Goal: Navigation & Orientation: Find specific page/section

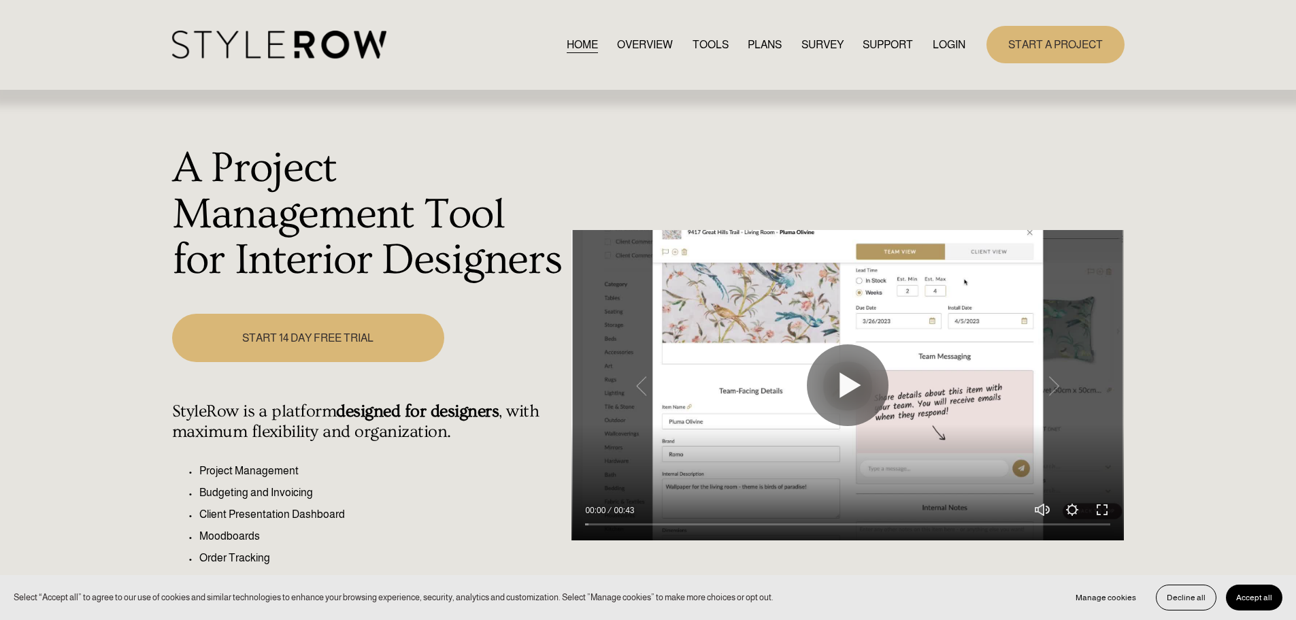
click at [946, 42] on link "LOGIN" at bounding box center [949, 44] width 33 height 18
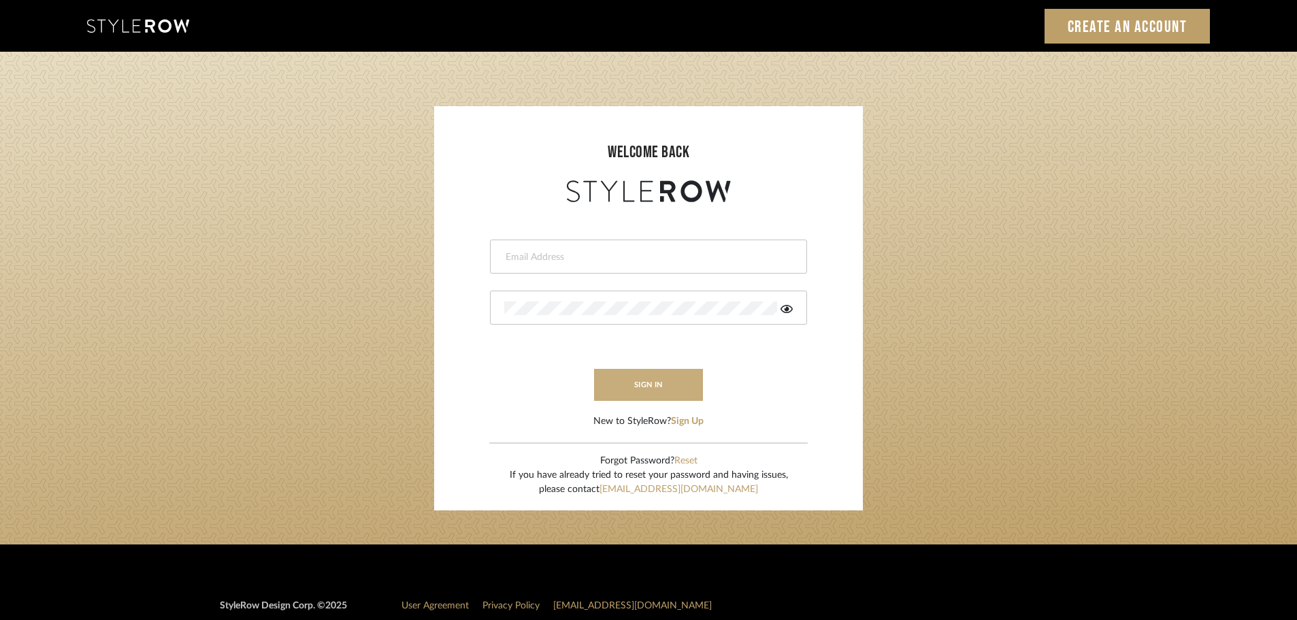
type input "carrie@tresbelleinteriors.com"
click at [653, 382] on button "sign in" at bounding box center [648, 385] width 109 height 32
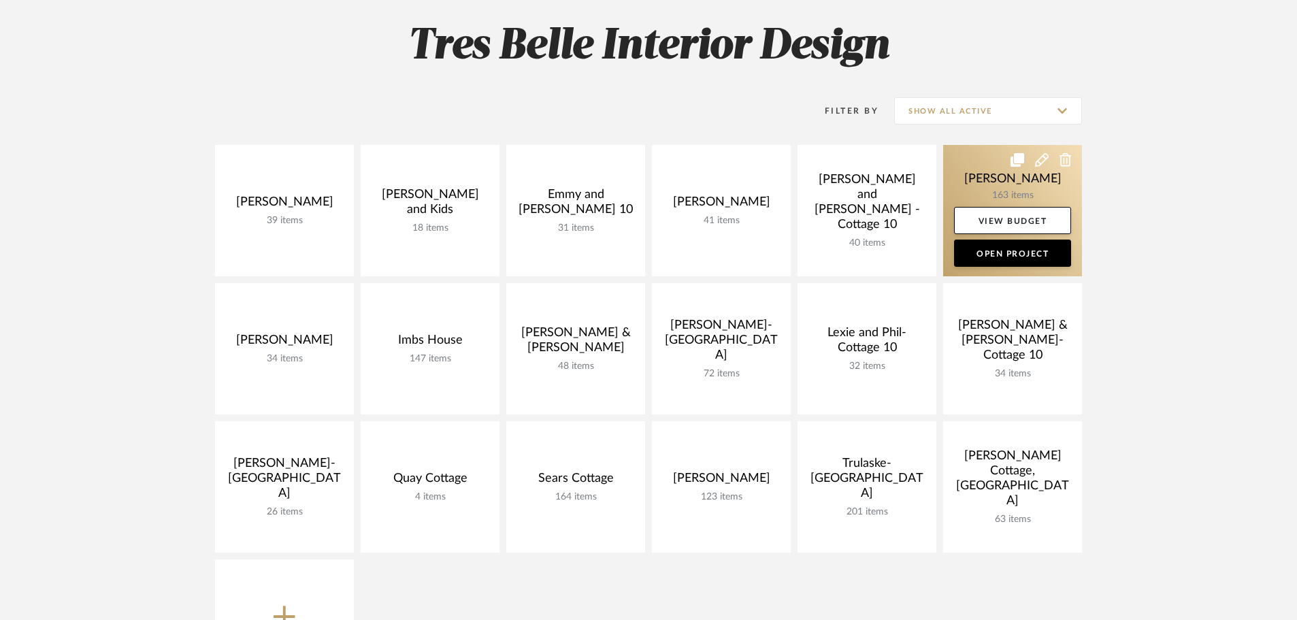
scroll to position [272, 0]
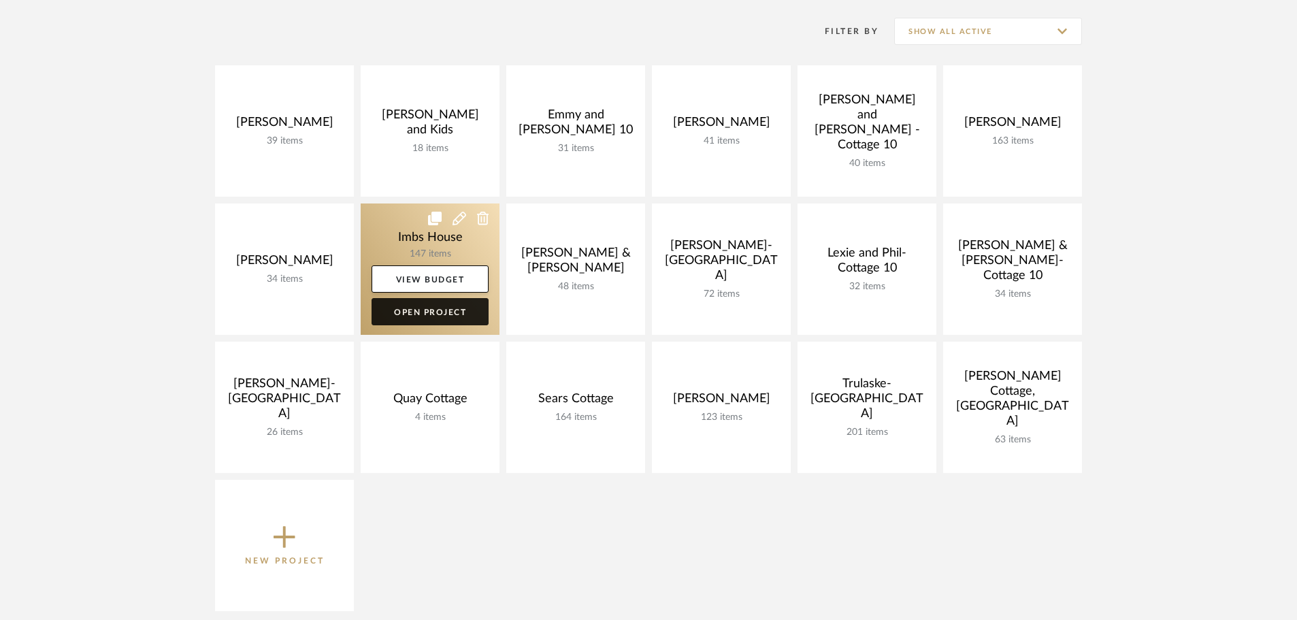
click at [413, 308] on link "Open Project" at bounding box center [430, 311] width 117 height 27
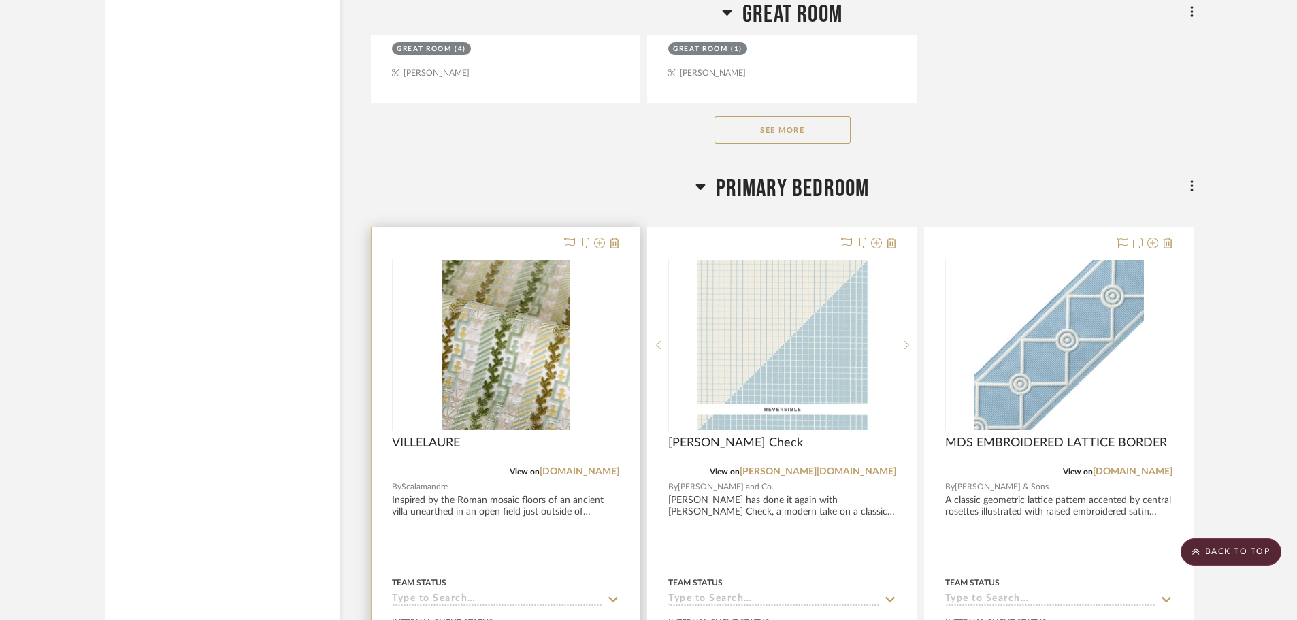
scroll to position [7893, 0]
click at [518, 314] on img "0" at bounding box center [506, 344] width 128 height 170
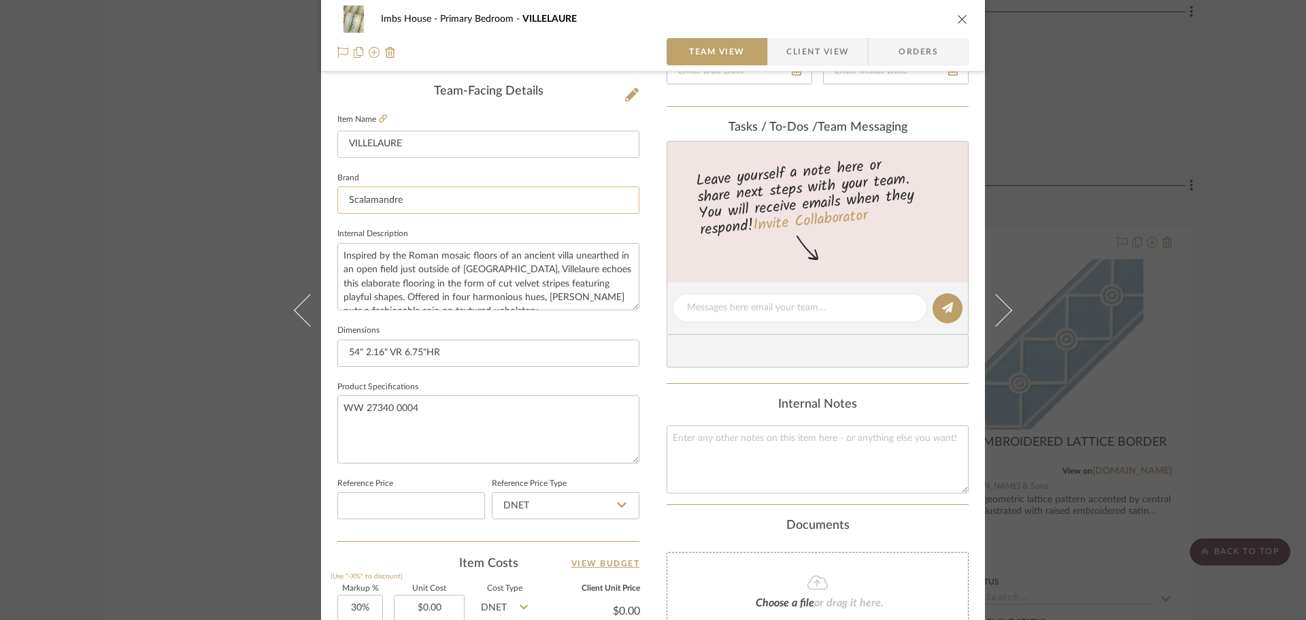
scroll to position [0, 0]
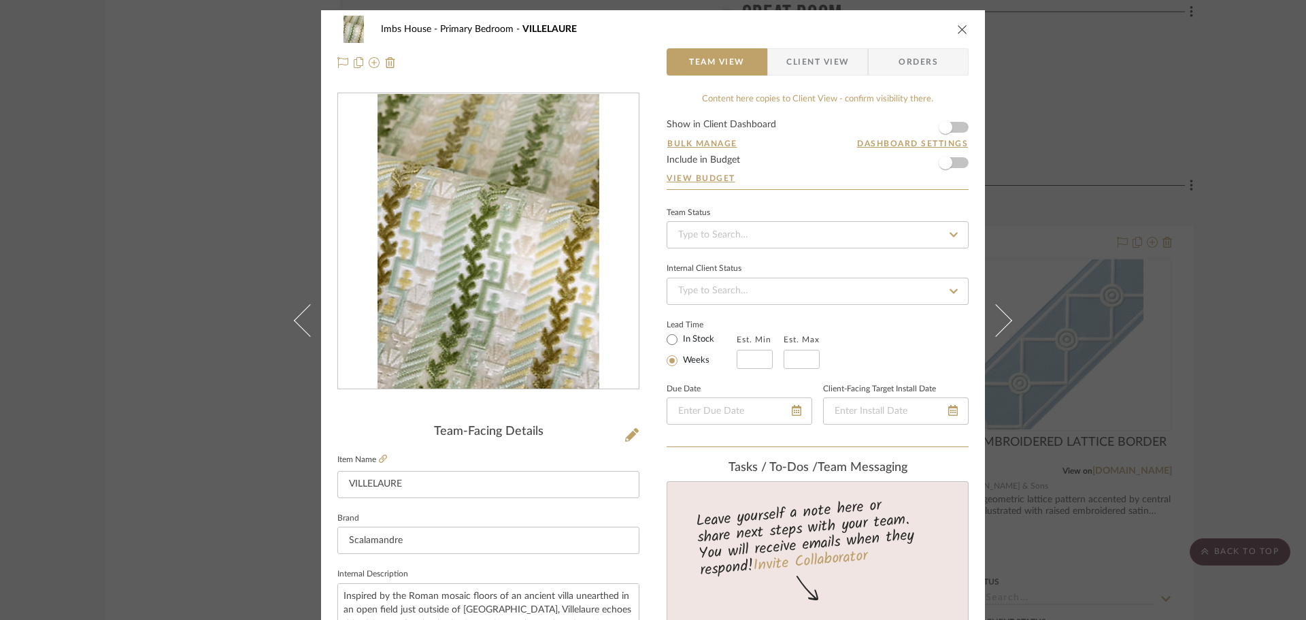
click at [957, 24] on icon "close" at bounding box center [962, 29] width 11 height 11
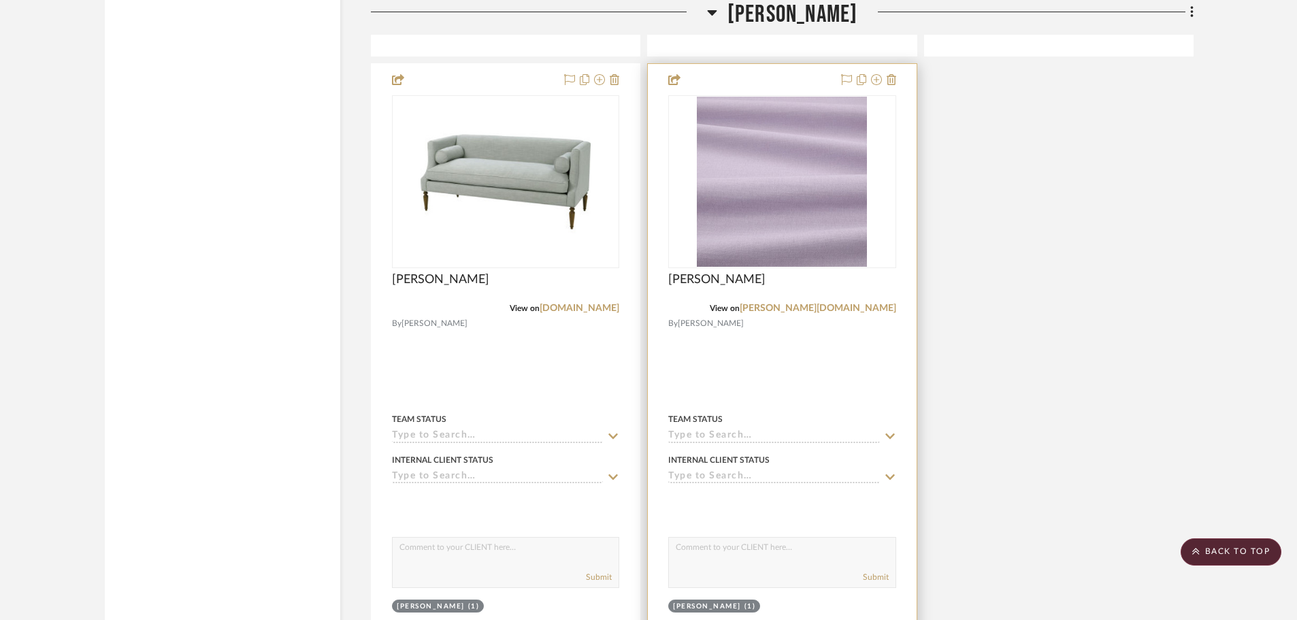
scroll to position [12520, 0]
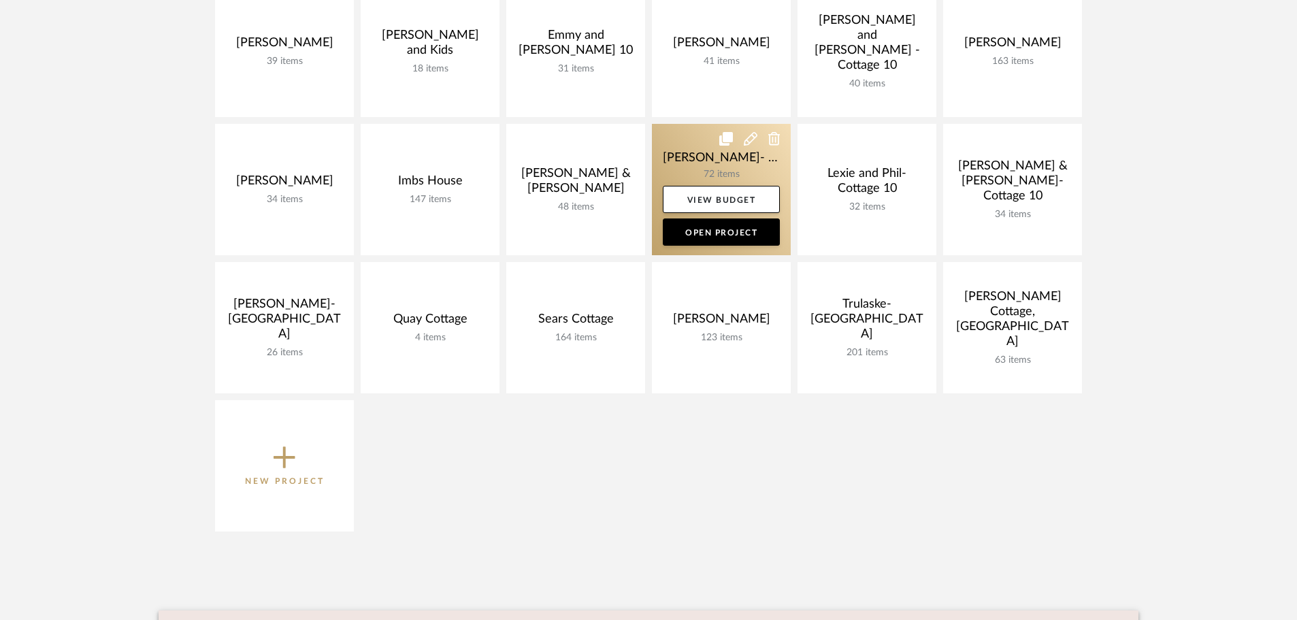
scroll to position [272, 0]
